Goal: Task Accomplishment & Management: Manage account settings

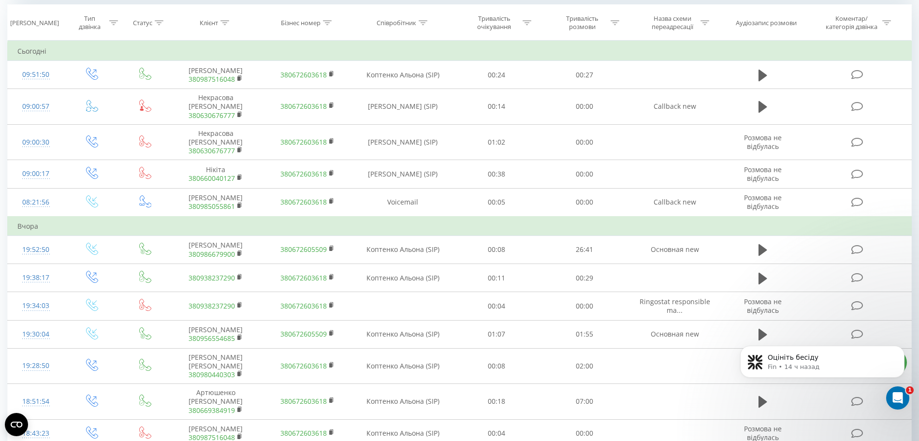
scroll to position [423, 0]
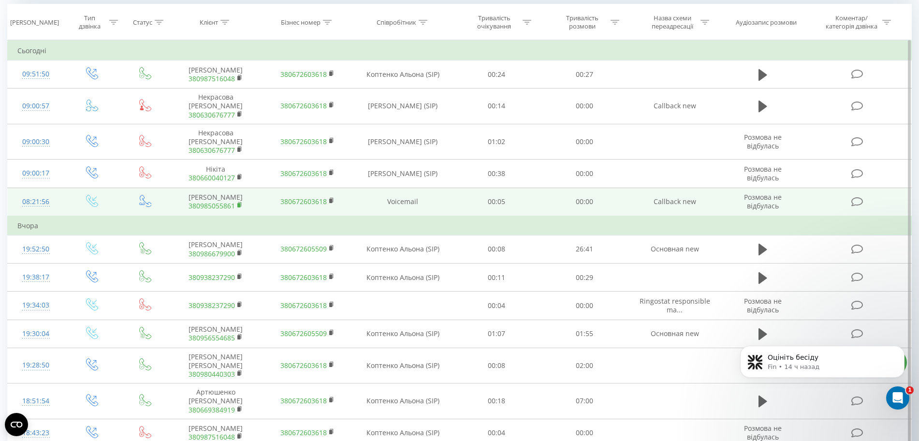
click at [239, 203] on rect at bounding box center [238, 205] width 3 height 4
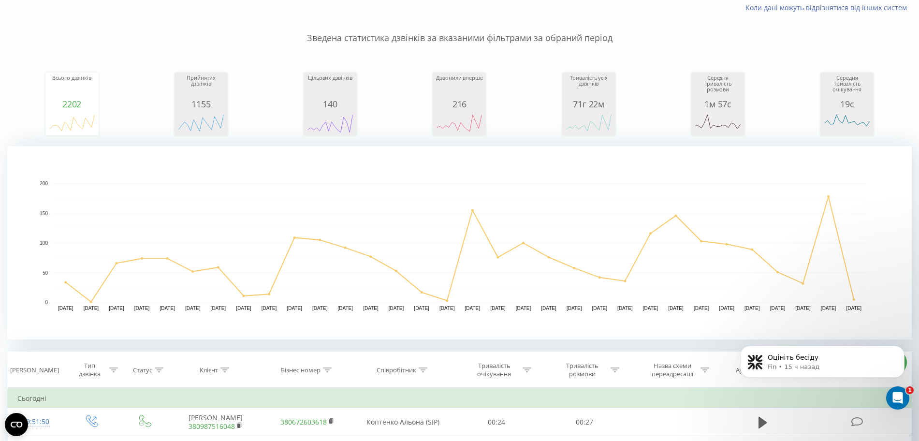
scroll to position [0, 0]
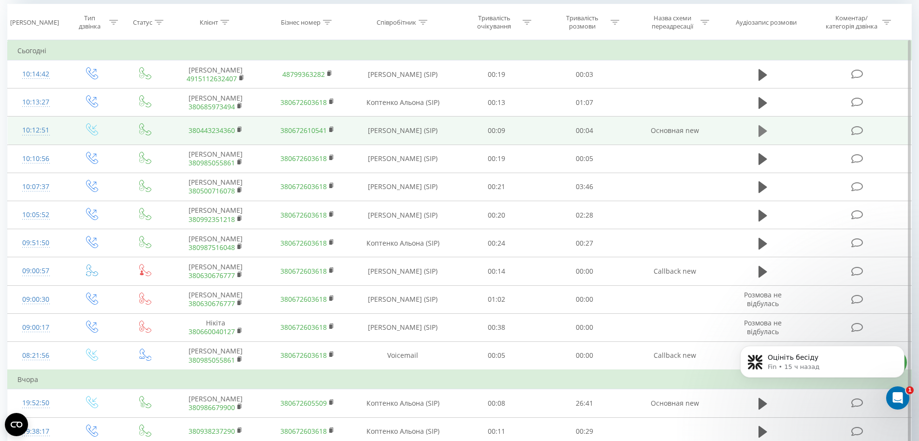
click at [759, 138] on icon at bounding box center [763, 131] width 9 height 14
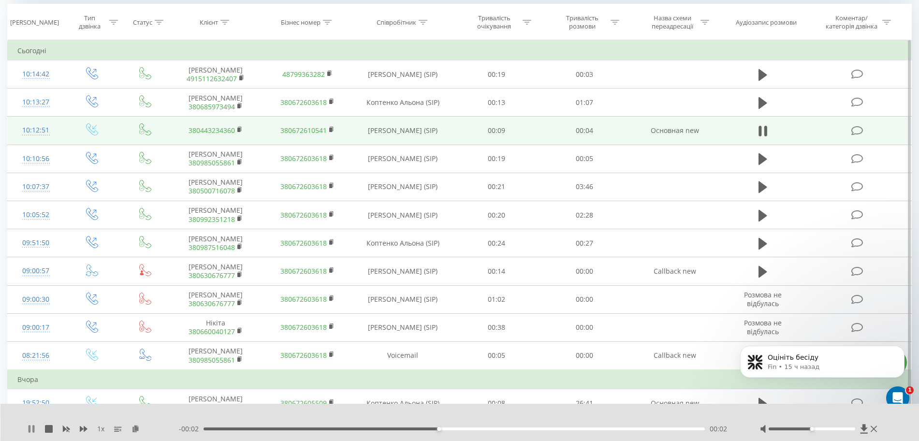
click at [29, 432] on icon at bounding box center [30, 429] width 2 height 8
click at [240, 132] on rect at bounding box center [238, 130] width 3 height 4
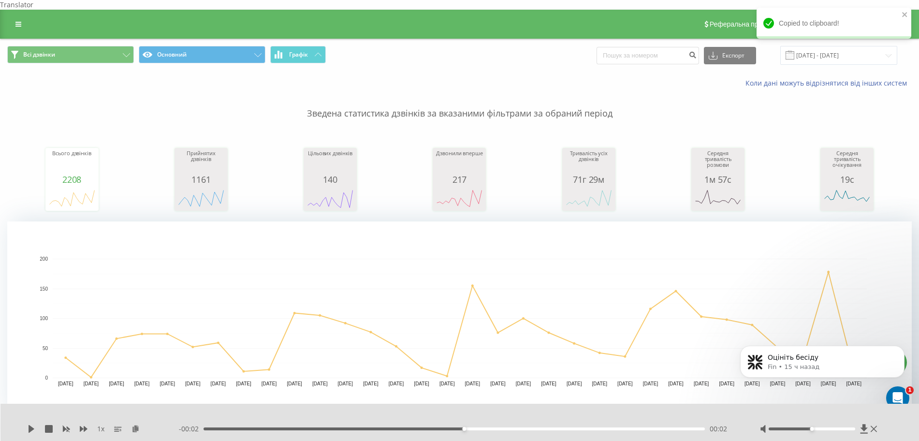
click at [28, 15] on div "Реферальна програма Налаштування профілю Вихід" at bounding box center [459, 24] width 919 height 29
click at [24, 17] on link at bounding box center [18, 24] width 17 height 14
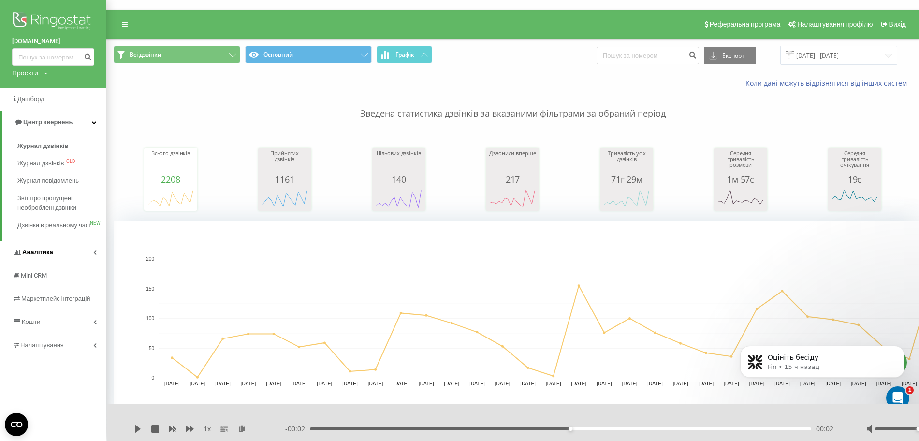
click at [93, 255] on icon at bounding box center [94, 252] width 3 height 5
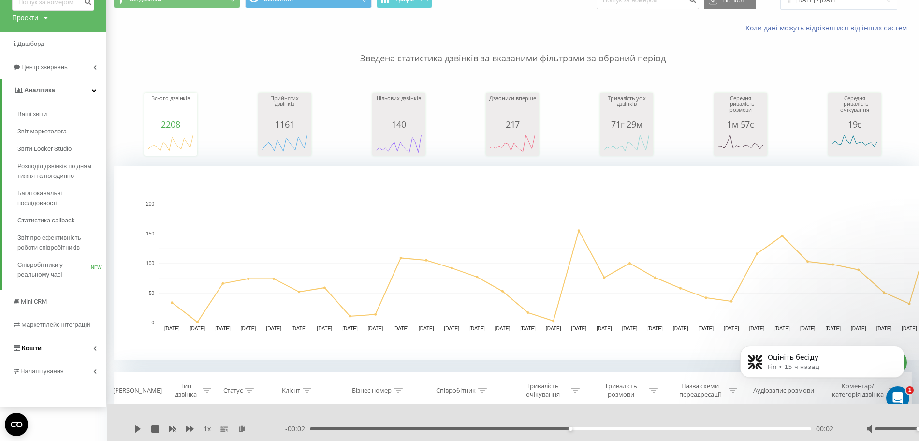
scroll to position [121, 0]
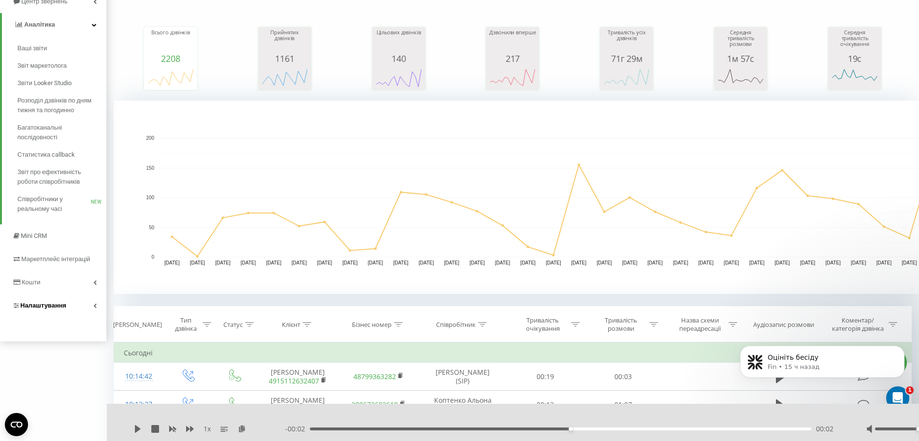
click at [86, 306] on link "Налаштування" at bounding box center [53, 305] width 106 height 23
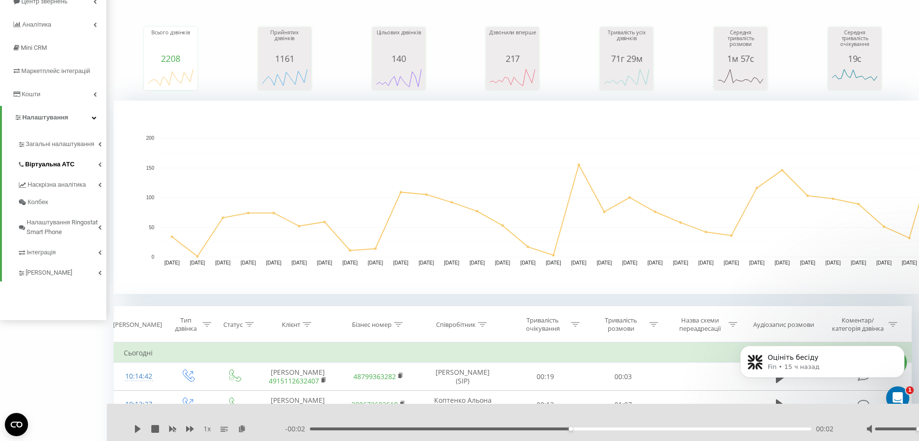
click at [80, 161] on link "Віртуальна АТС" at bounding box center [61, 163] width 89 height 20
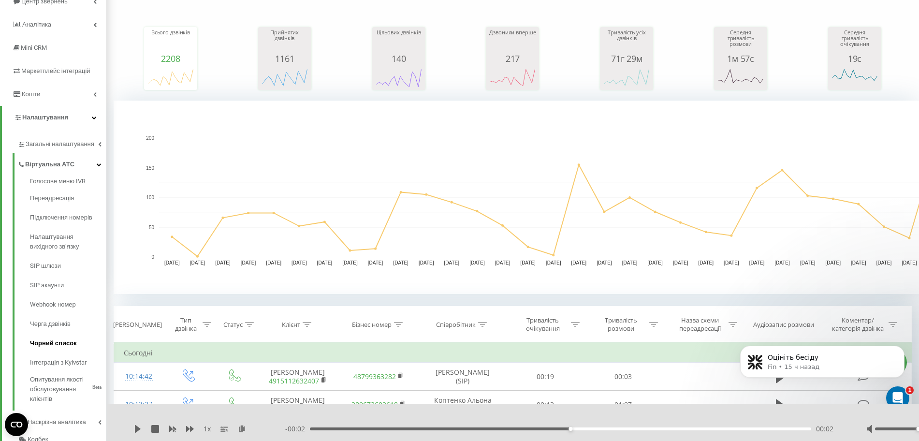
click at [71, 343] on span "Чорний список" at bounding box center [53, 344] width 47 height 10
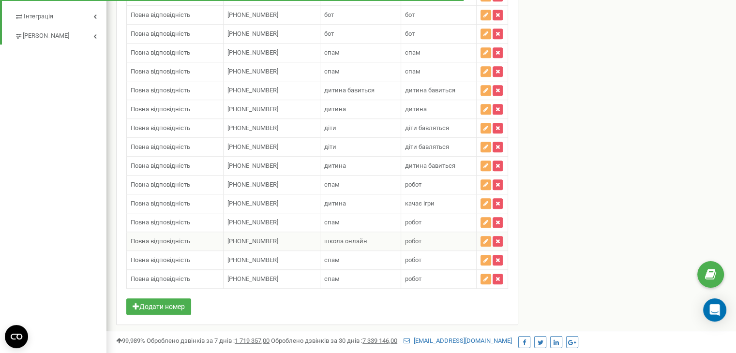
scroll to position [574, 0]
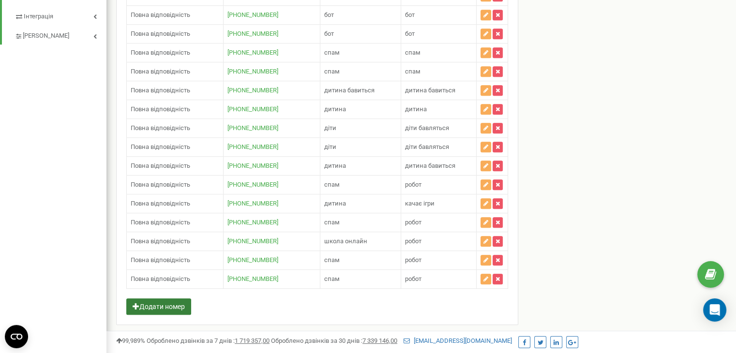
click at [175, 298] on button "Додати номер" at bounding box center [158, 306] width 65 height 16
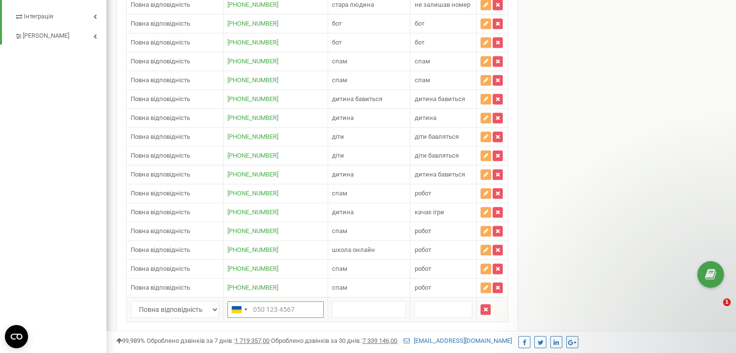
click at [260, 301] on input "text" at bounding box center [275, 309] width 96 height 16
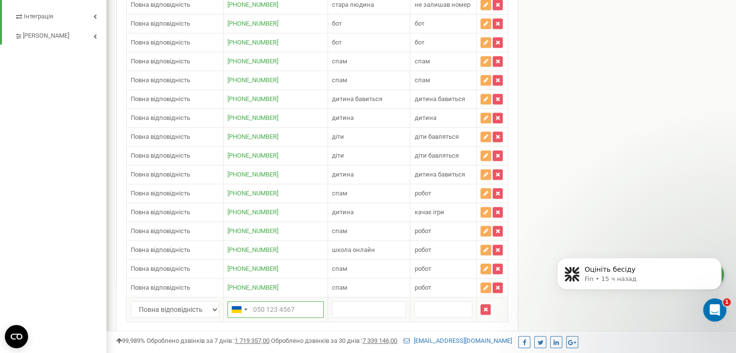
scroll to position [0, 0]
paste input "380443234360"
click at [251, 301] on input "380443234360" at bounding box center [275, 309] width 96 height 16
type input "380443234360"
click at [377, 301] on input "text" at bounding box center [369, 309] width 74 height 16
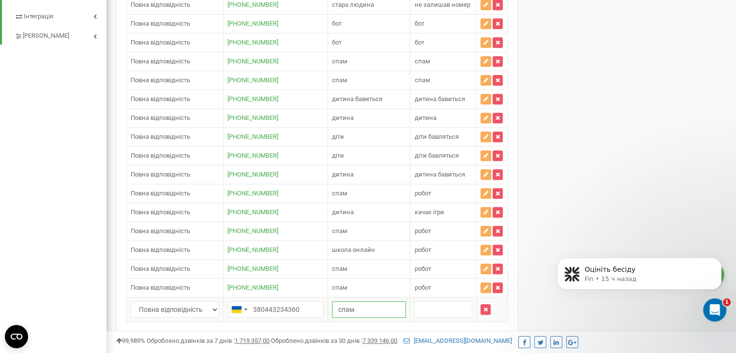
type input "спам"
click at [442, 301] on input "text" at bounding box center [443, 309] width 58 height 16
type input "спам"
click at [474, 332] on button "Зберегти" at bounding box center [487, 340] width 41 height 16
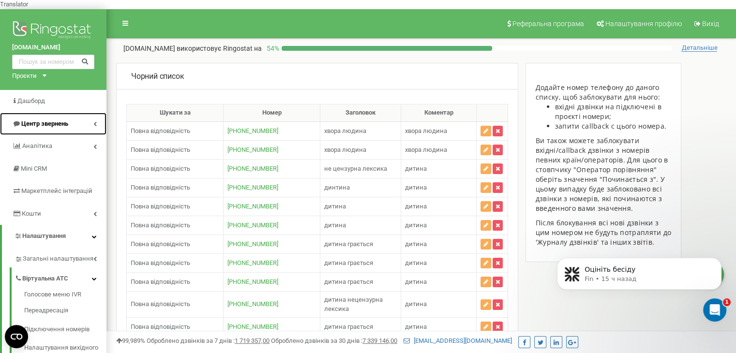
click at [92, 113] on link "Центр звернень" at bounding box center [53, 124] width 106 height 23
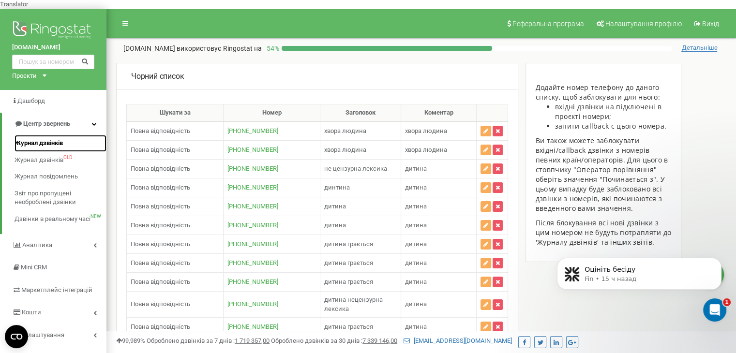
click at [64, 135] on link "Журнал дзвінків" at bounding box center [61, 143] width 92 height 17
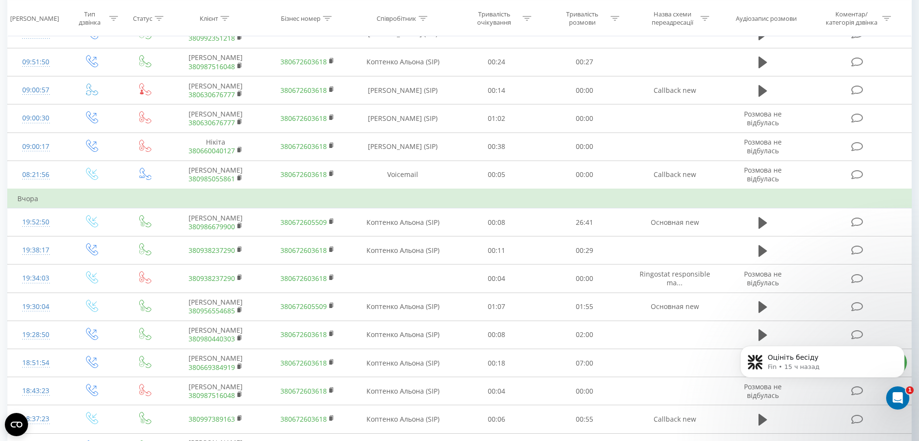
scroll to position [725, 0]
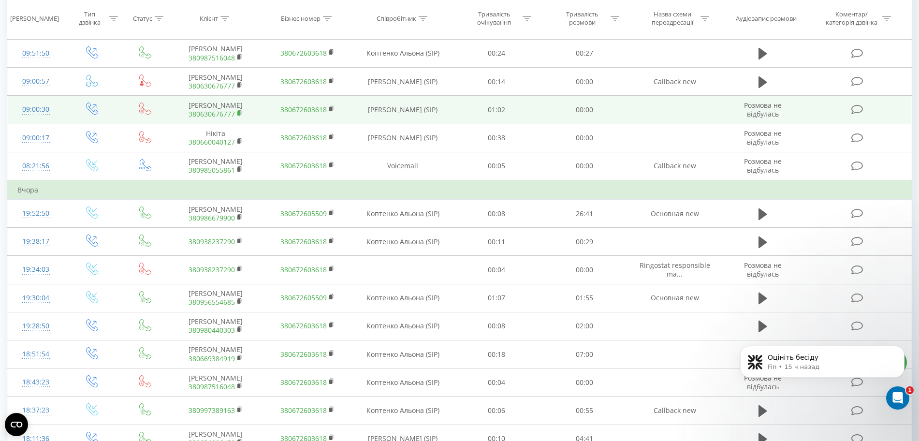
click at [243, 117] on icon at bounding box center [239, 113] width 5 height 7
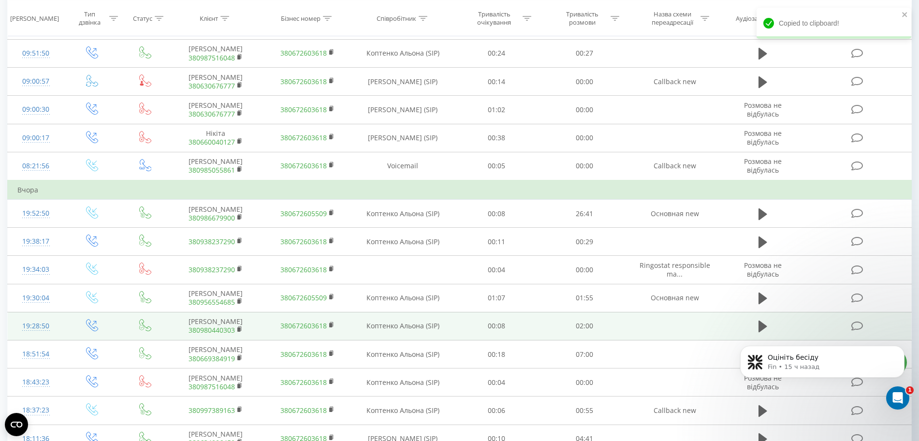
click at [501, 340] on td "00:08" at bounding box center [497, 326] width 89 height 28
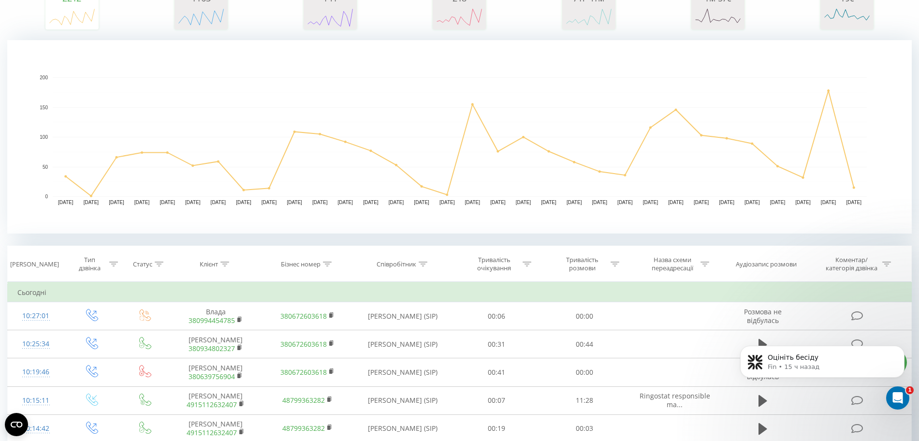
scroll to position [0, 0]
